Goal: Transaction & Acquisition: Obtain resource

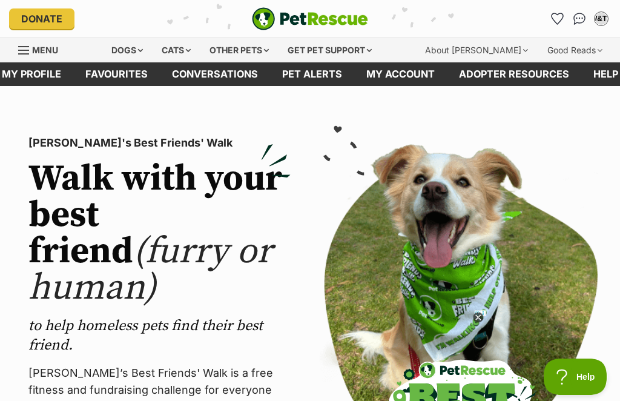
click at [139, 50] on div "Dogs" at bounding box center [127, 50] width 48 height 24
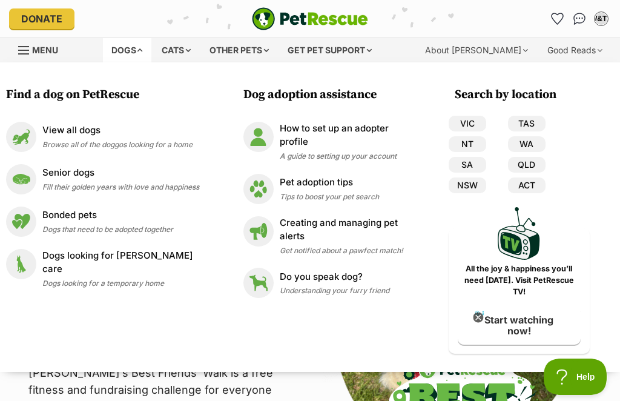
click at [472, 190] on link "NSW" at bounding box center [468, 185] width 38 height 16
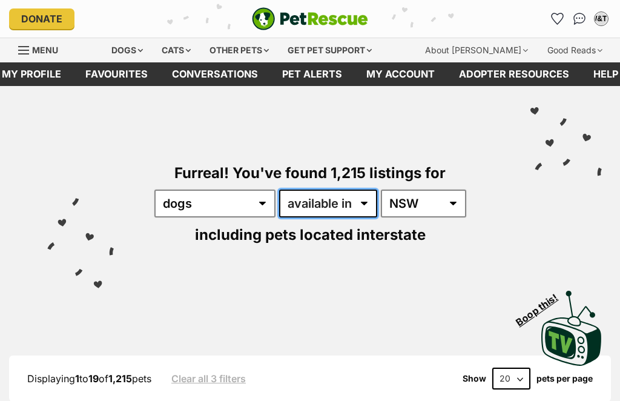
click at [362, 206] on select "available in located in" at bounding box center [328, 204] width 98 height 28
select select "disabled"
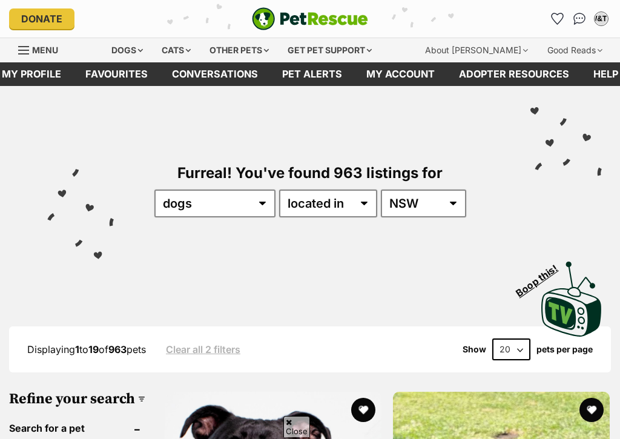
scroll to position [141, 0]
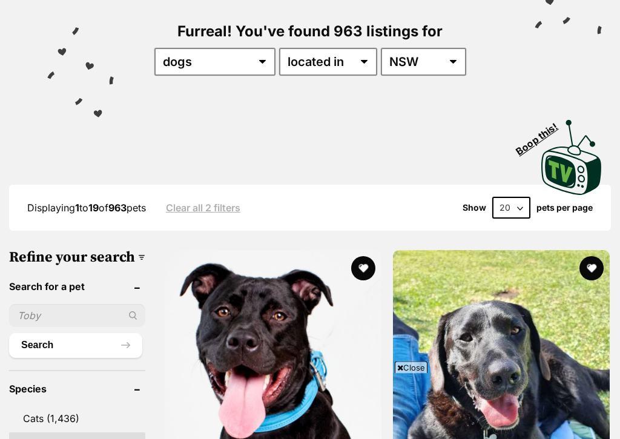
click at [56, 305] on input "text" at bounding box center [77, 316] width 136 height 23
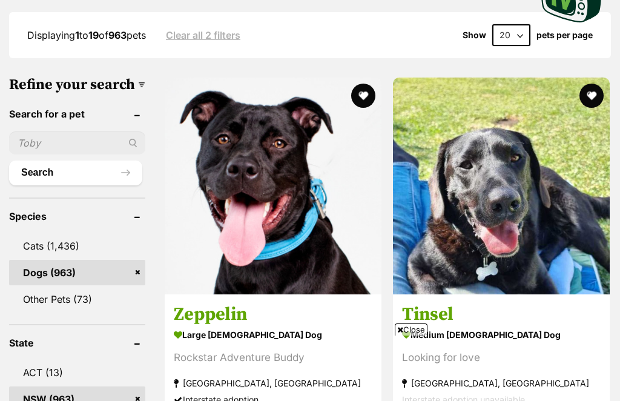
scroll to position [314, 0]
click at [53, 154] on input "text" at bounding box center [77, 142] width 136 height 23
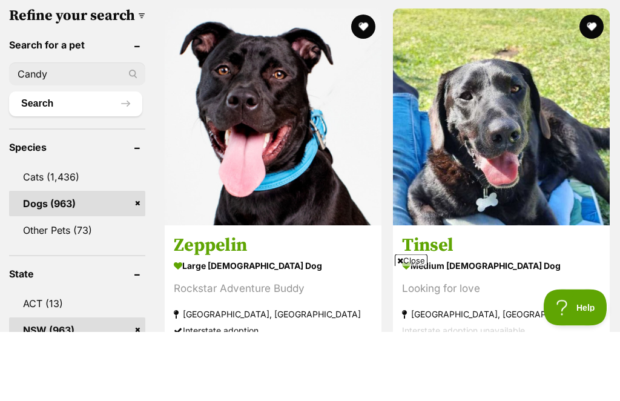
scroll to position [0, 0]
type input "Candy"
click at [83, 161] on button "Search" at bounding box center [75, 173] width 133 height 24
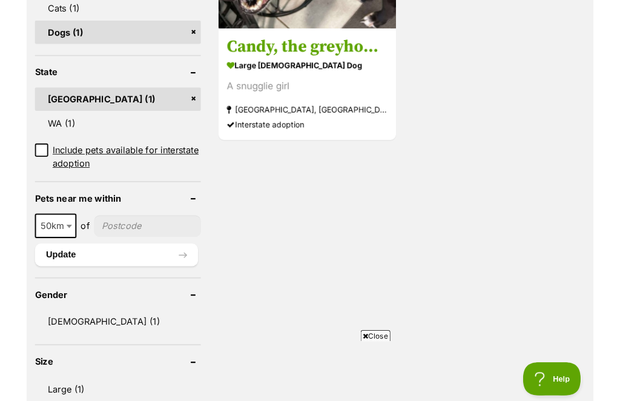
scroll to position [366, 0]
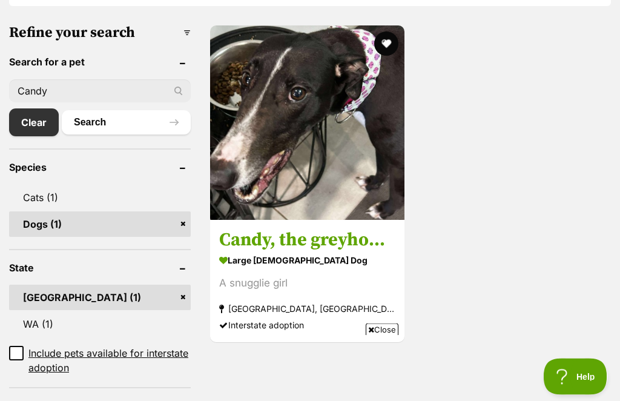
click at [343, 241] on h3 "Candy, the greyhound" at bounding box center [307, 240] width 176 height 23
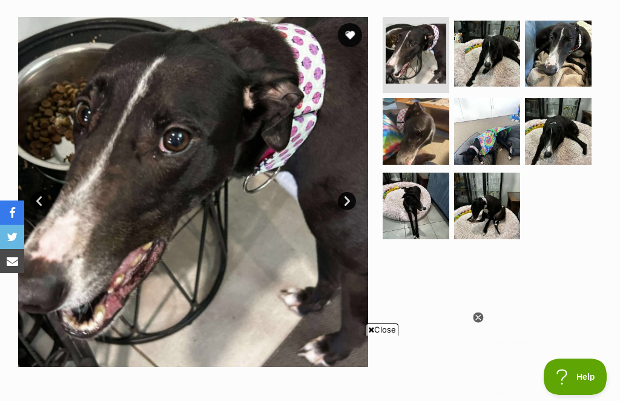
click at [424, 142] on img at bounding box center [416, 131] width 67 height 67
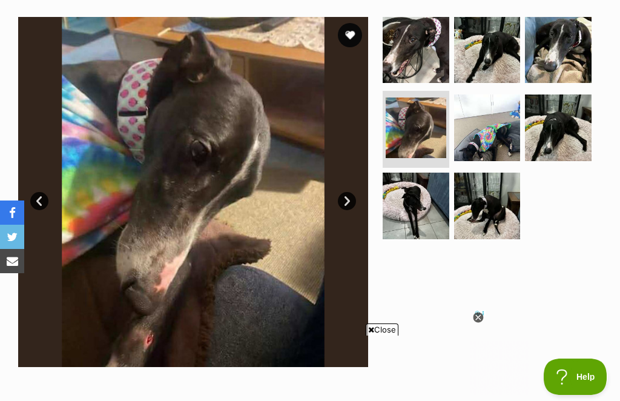
click at [344, 197] on link "Next" at bounding box center [347, 201] width 18 height 18
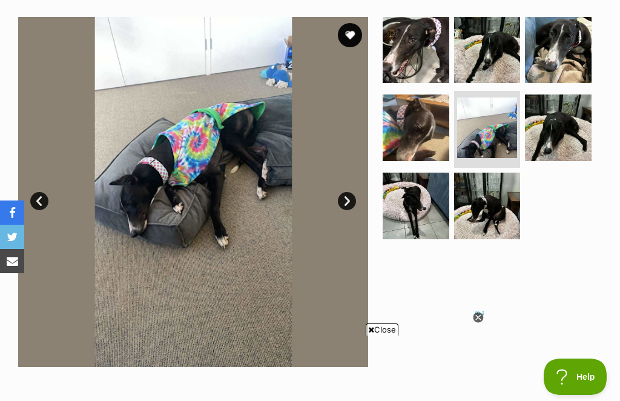
click at [428, 142] on img at bounding box center [416, 127] width 67 height 67
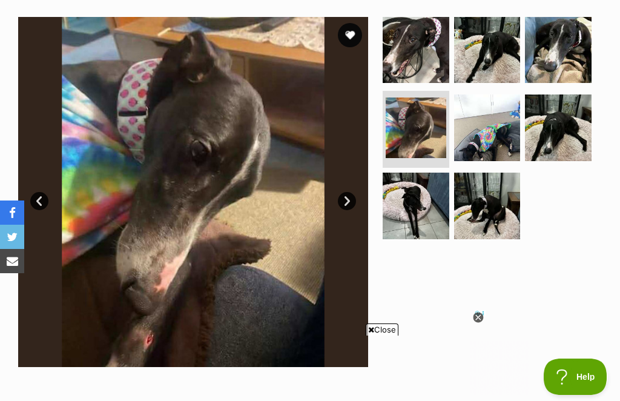
click at [475, 317] on icon at bounding box center [478, 317] width 10 height 10
click at [478, 323] on div at bounding box center [491, 192] width 222 height 350
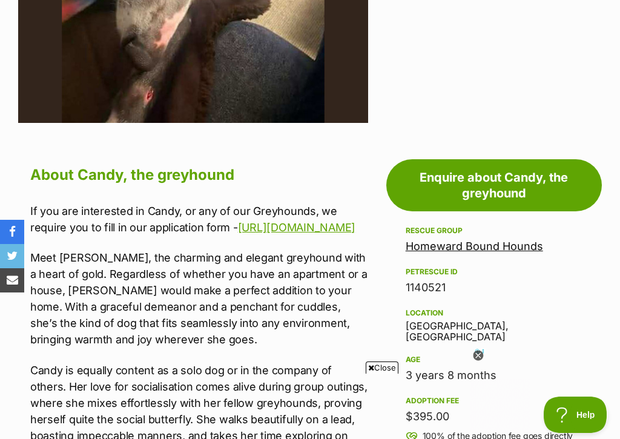
click at [478, 362] on div at bounding box center [478, 356] width 11 height 11
click at [477, 367] on div "3 years 8 months" at bounding box center [494, 375] width 177 height 17
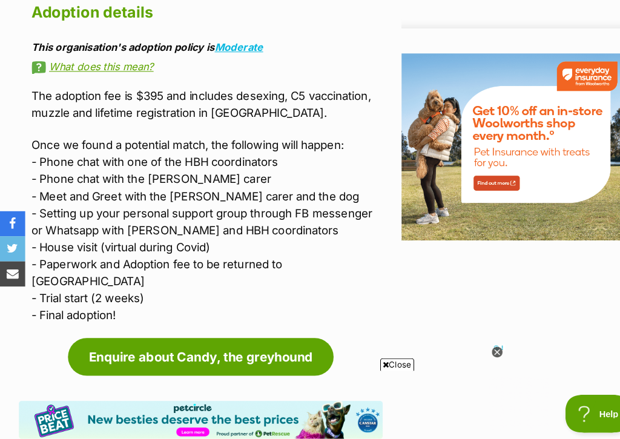
scroll to position [1498, 0]
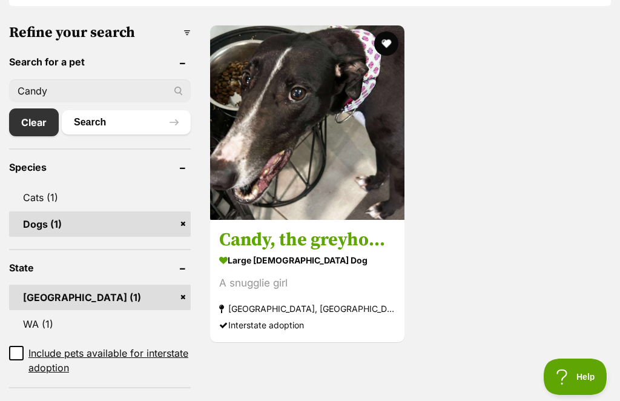
click at [337, 240] on h3 "Candy, the greyhound" at bounding box center [307, 239] width 176 height 23
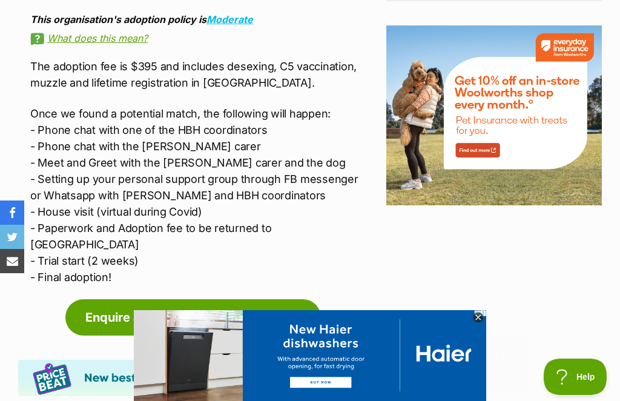
click at [620, 342] on img at bounding box center [427, 385] width 587 height 151
click at [100, 304] on link "Enquire about Candy, the greyhound" at bounding box center [193, 317] width 256 height 36
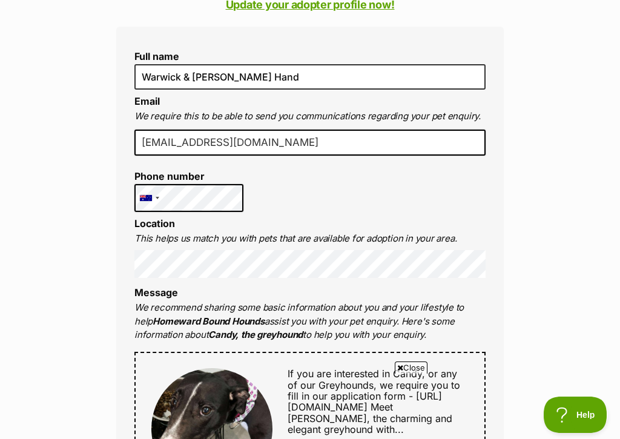
click at [154, 201] on div at bounding box center [149, 198] width 28 height 27
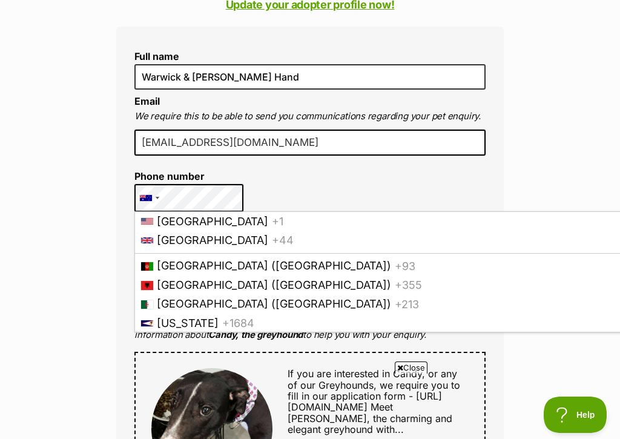
scroll to position [151, 0]
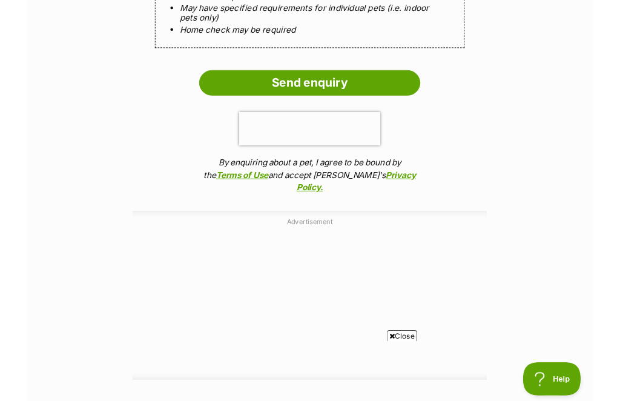
scroll to position [1273, 0]
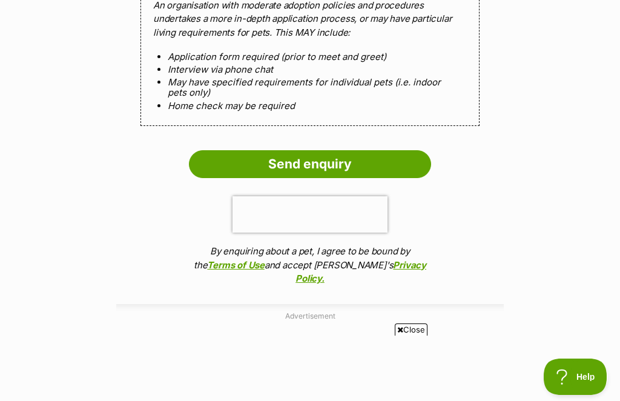
click at [313, 159] on input "Send enquiry" at bounding box center [310, 164] width 242 height 28
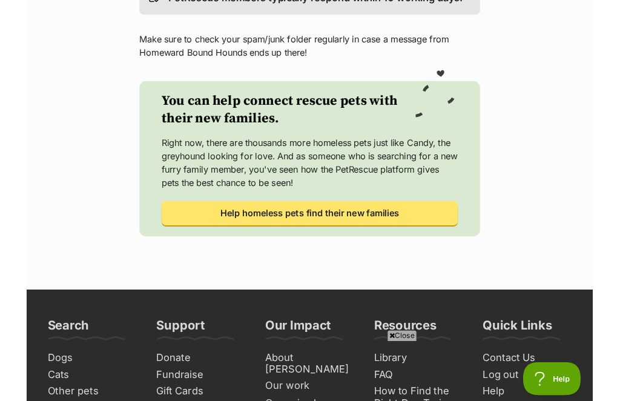
scroll to position [197, 0]
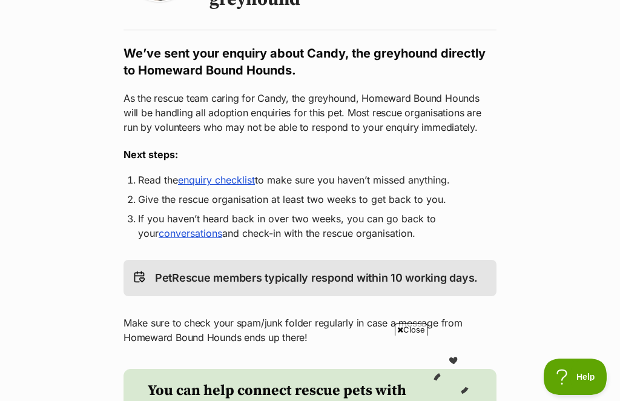
click at [230, 184] on link "enquiry checklist" at bounding box center [216, 180] width 77 height 12
